Goal: Task Accomplishment & Management: Manage account settings

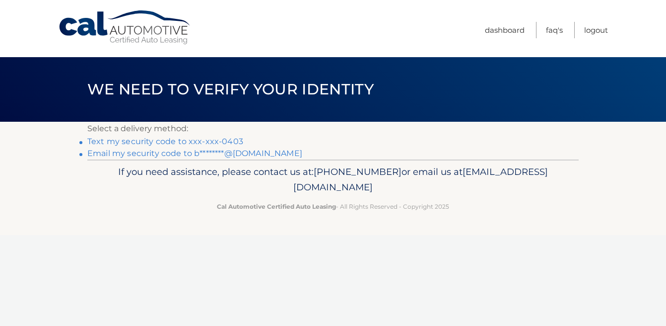
click at [160, 142] on link "Text my security code to xxx-xxx-0403" at bounding box center [165, 140] width 156 height 9
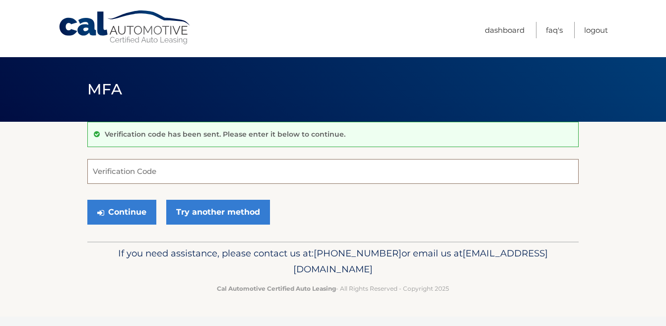
click at [122, 169] on input "Verification Code" at bounding box center [332, 171] width 491 height 25
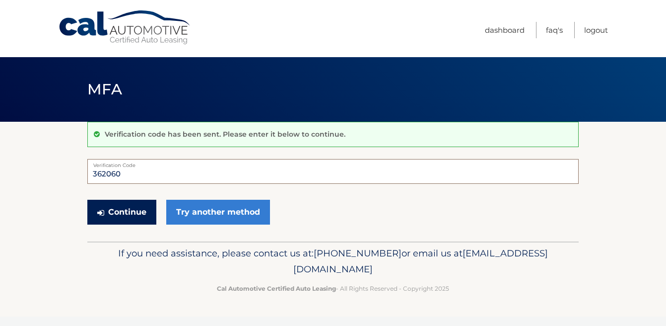
type input "362060"
click at [146, 216] on button "Continue" at bounding box center [121, 212] width 69 height 25
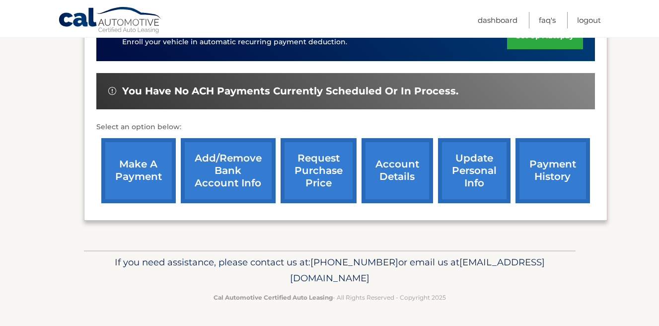
scroll to position [302, 0]
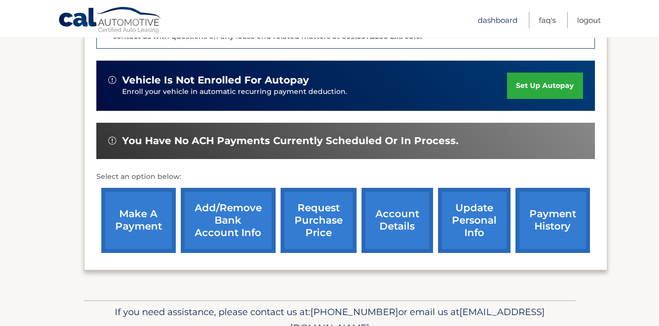
click at [497, 24] on link "Dashboard" at bounding box center [497, 20] width 40 height 16
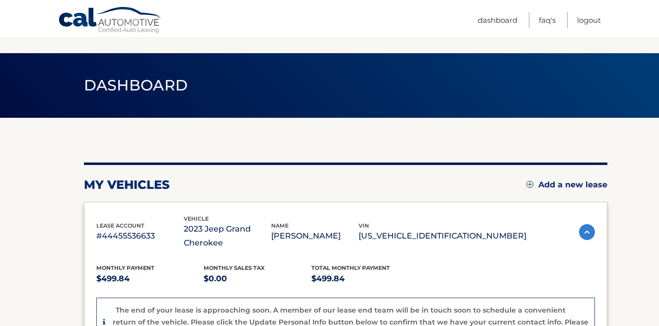
scroll to position [54, 0]
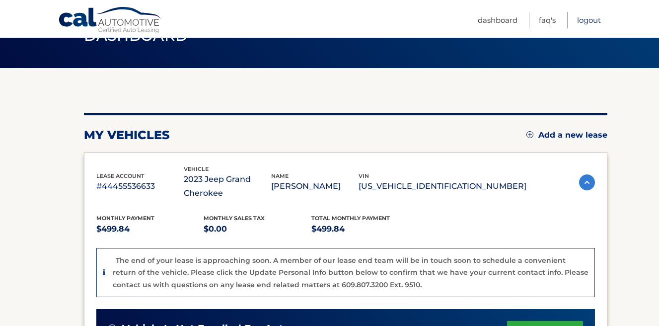
click at [587, 21] on link "Logout" at bounding box center [589, 20] width 24 height 16
